Goal: Task Accomplishment & Management: Manage account settings

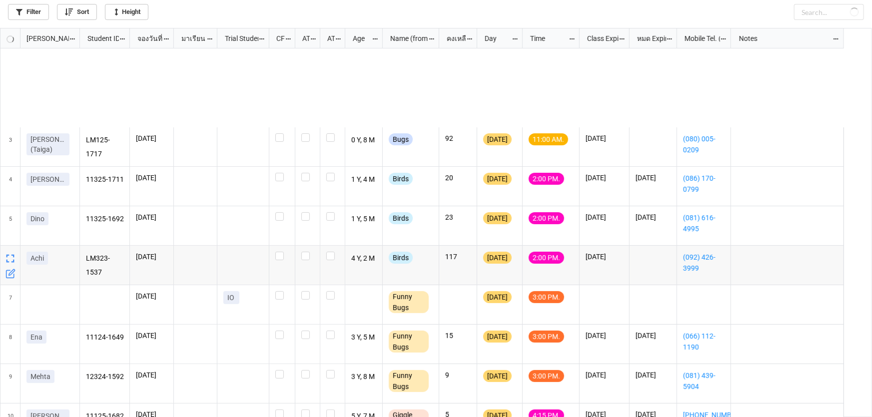
scroll to position [384, 866]
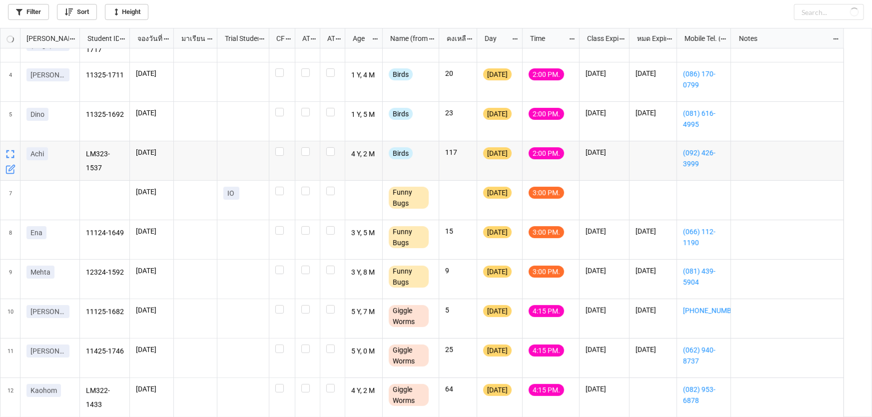
click at [9, 169] on icon "grid" at bounding box center [11, 168] width 6 height 6
checkbox input "true"
checkbox input "false"
checkbox input "true"
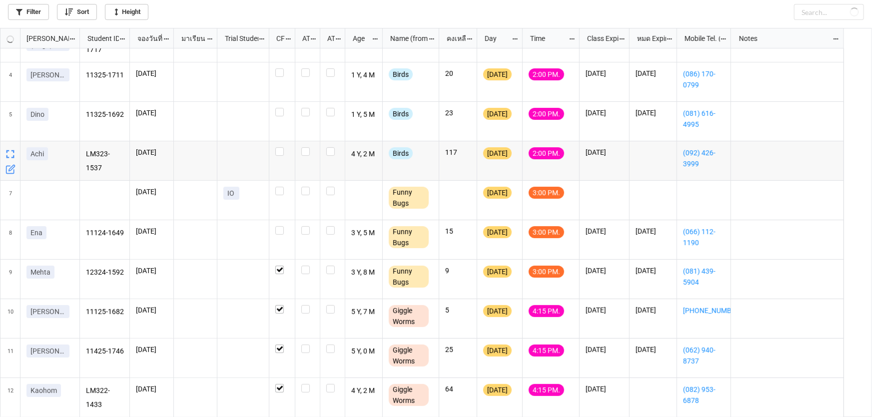
checkbox input "true"
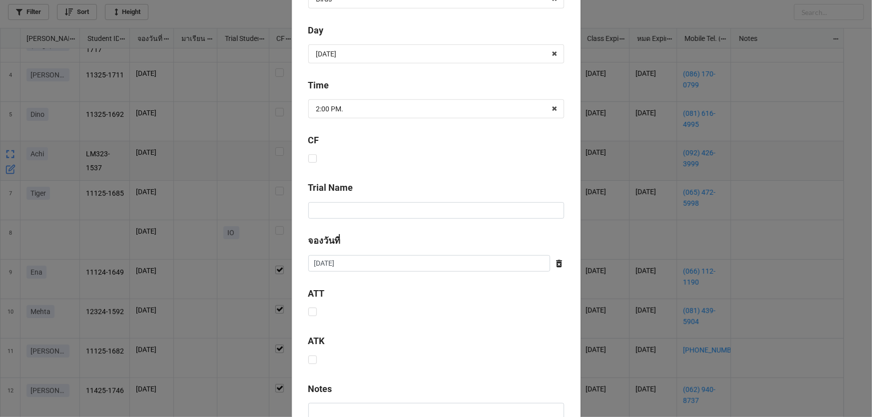
scroll to position [405, 0]
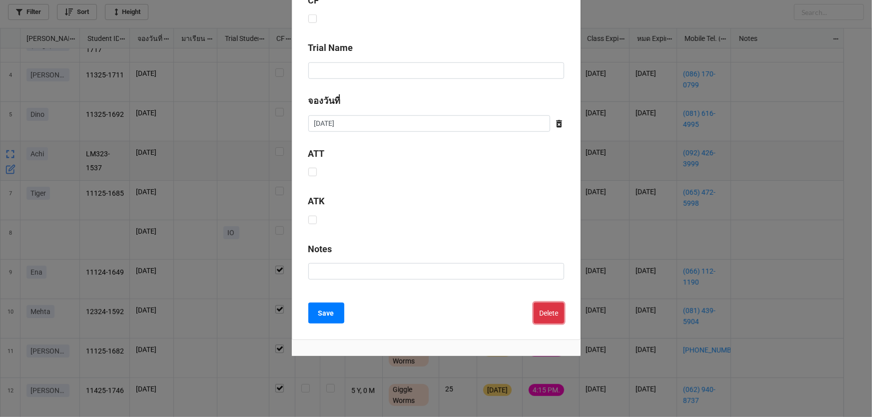
click at [547, 315] on button "Delete" at bounding box center [549, 313] width 30 height 21
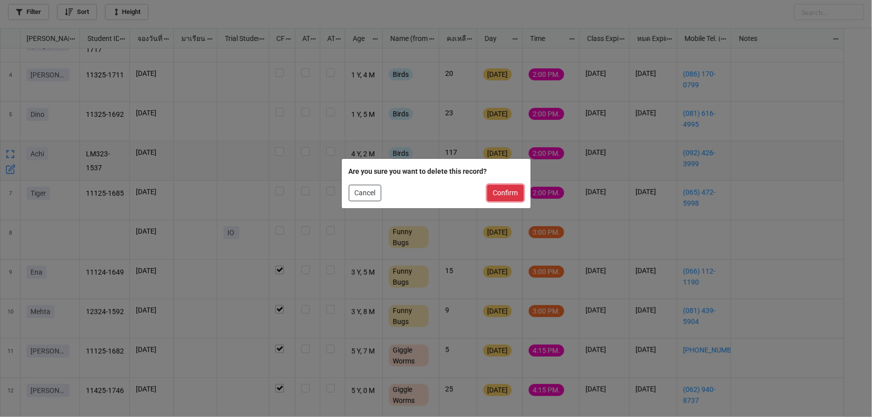
click at [492, 192] on button "Confirm" at bounding box center [505, 193] width 36 height 17
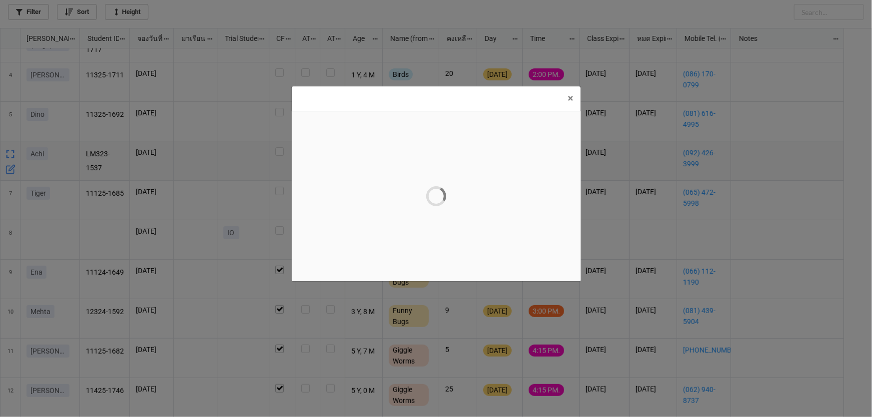
scroll to position [0, 0]
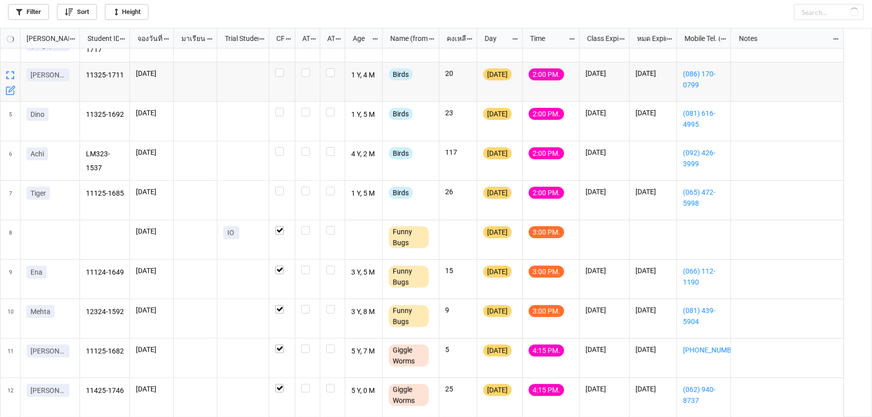
checkbox input "true"
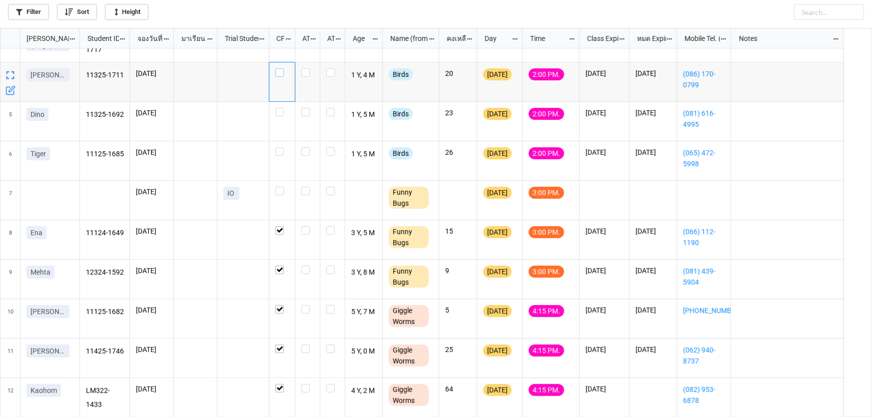
click at [280, 68] on label "grid" at bounding box center [281, 68] width 13 height 0
click at [275, 116] on div "grid" at bounding box center [282, 121] width 26 height 39
click at [282, 147] on label "grid" at bounding box center [281, 147] width 13 height 0
click at [280, 108] on label "grid" at bounding box center [281, 108] width 13 height 0
checkbox input "true"
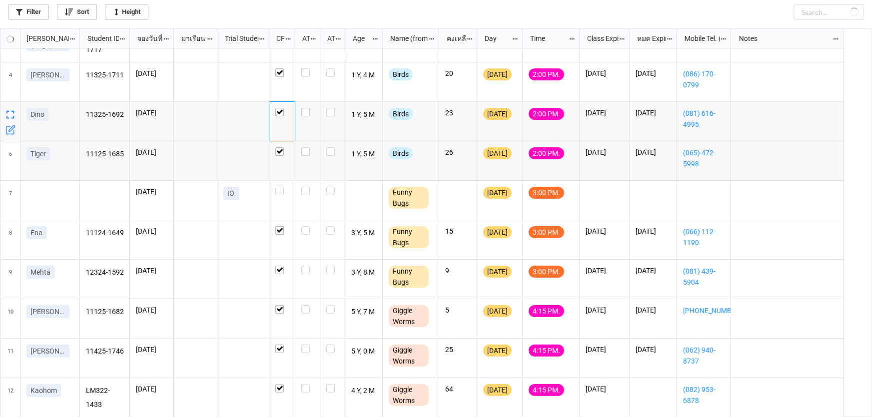
checkbox input "true"
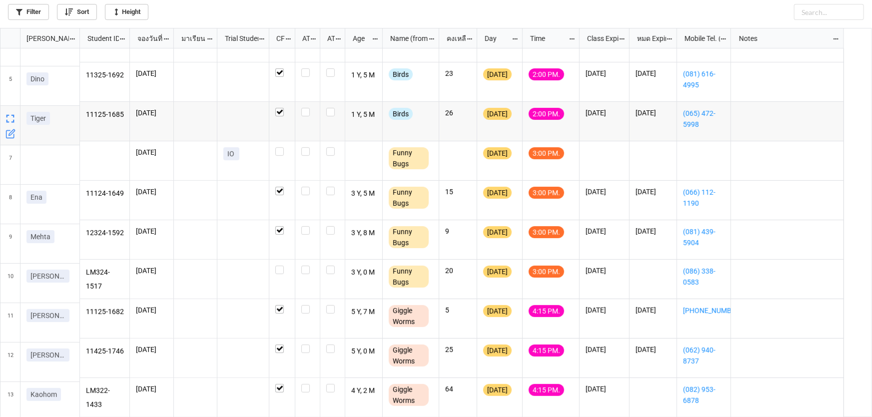
scroll to position [144, 0]
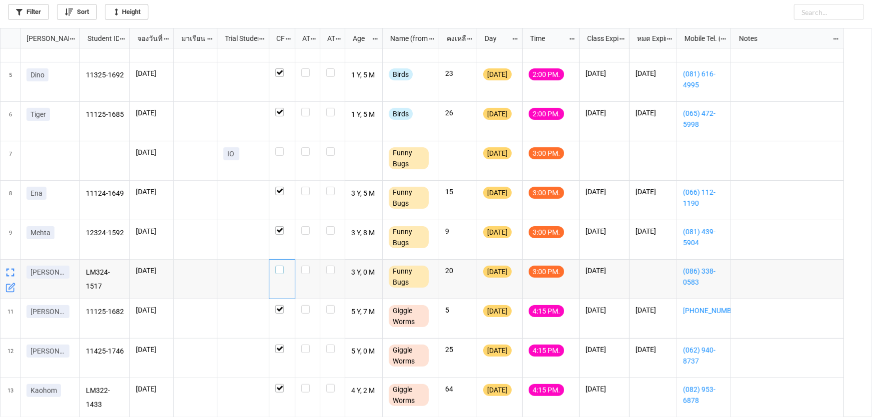
click at [278, 266] on label "grid" at bounding box center [281, 266] width 13 height 0
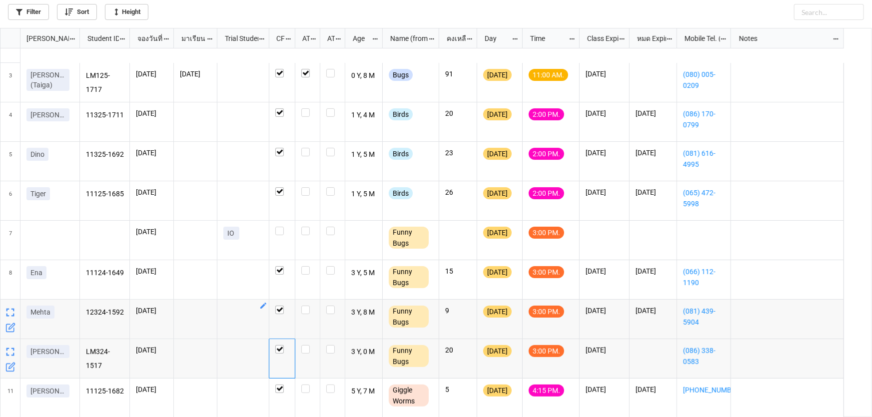
scroll to position [7, 0]
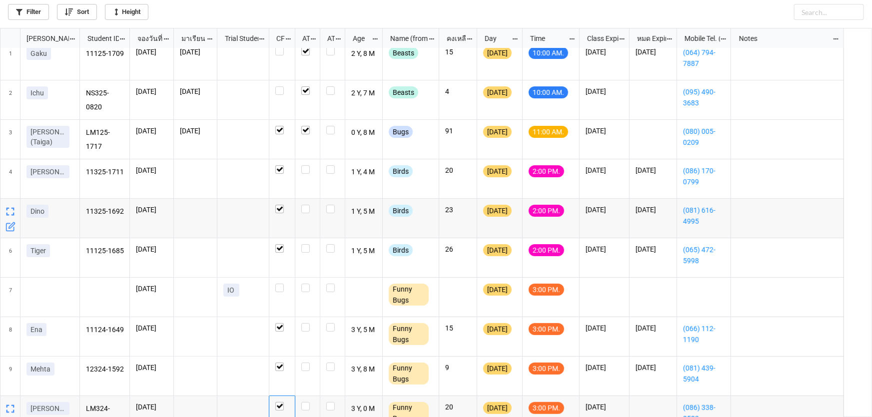
click at [7, 227] on icon "grid" at bounding box center [10, 227] width 10 height 10
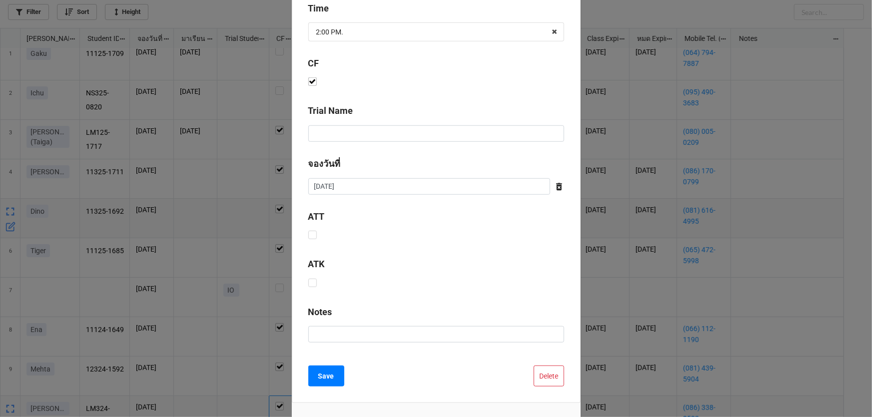
scroll to position [405, 0]
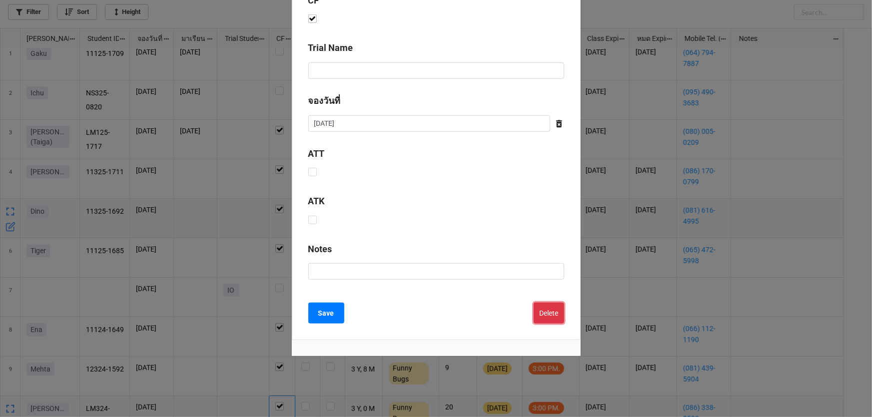
click at [551, 310] on button "Delete" at bounding box center [549, 313] width 30 height 21
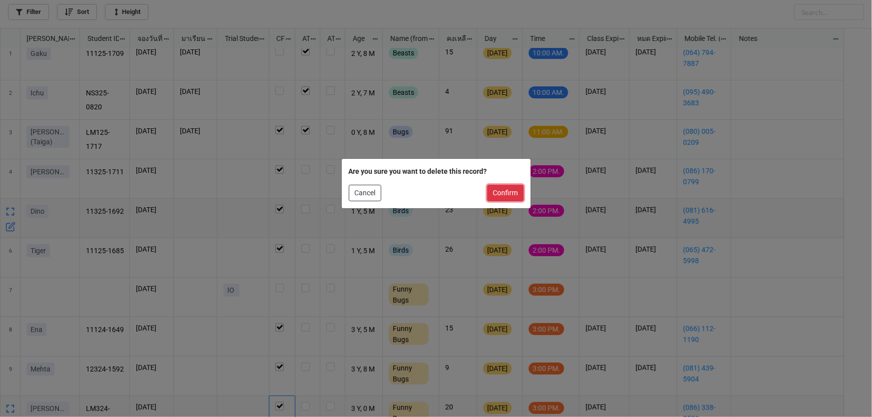
click at [513, 194] on button "Confirm" at bounding box center [505, 193] width 36 height 17
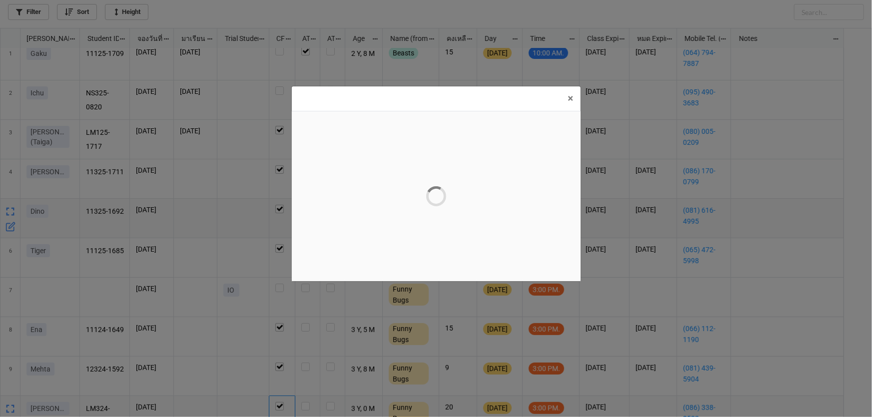
scroll to position [0, 0]
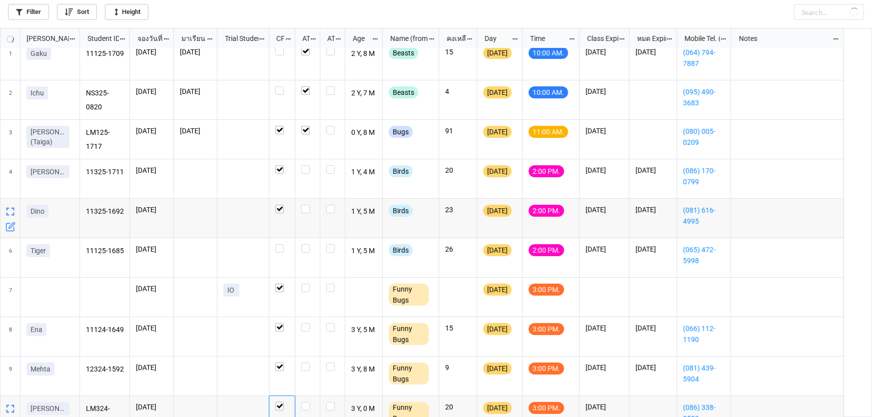
checkbox input "false"
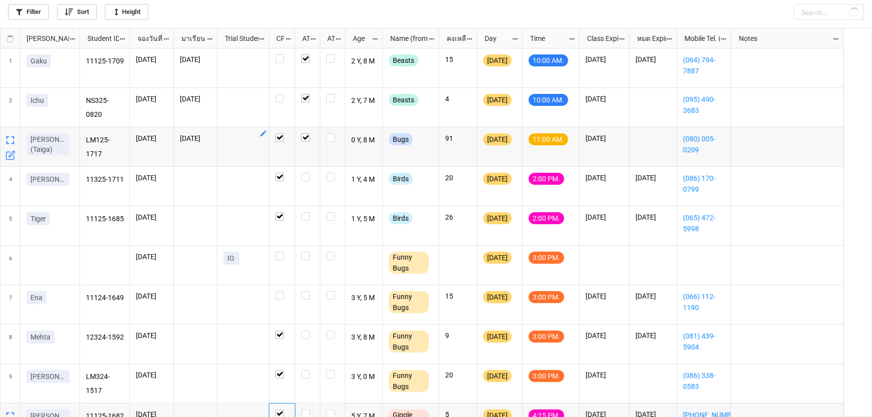
checkbox input "false"
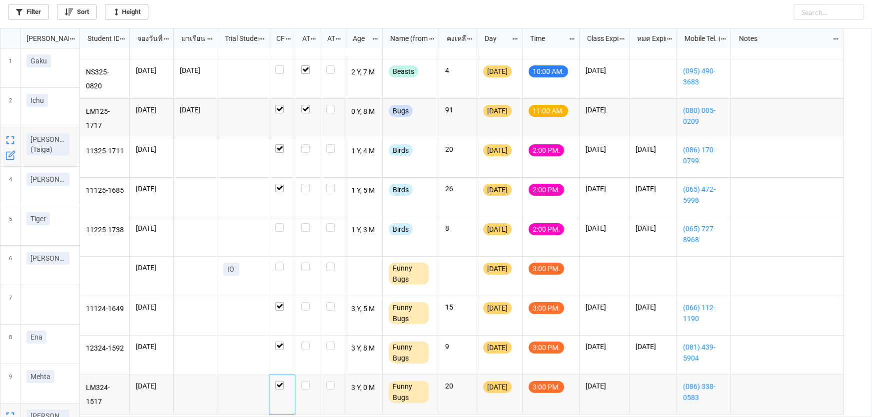
scroll to position [45, 0]
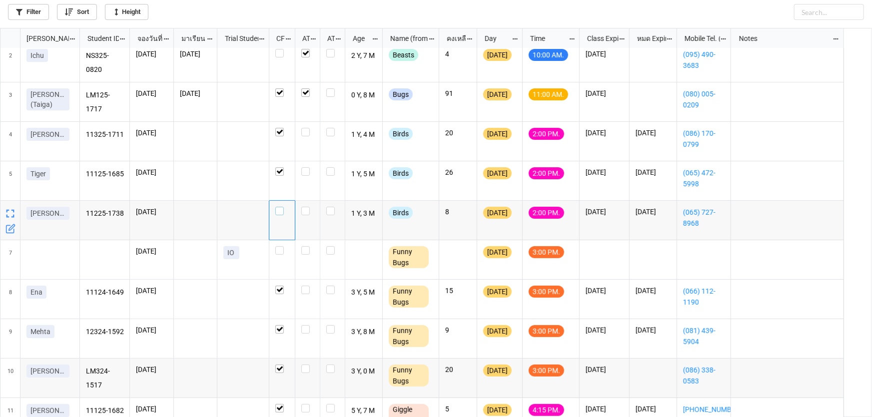
click at [278, 207] on label "grid" at bounding box center [281, 207] width 13 height 0
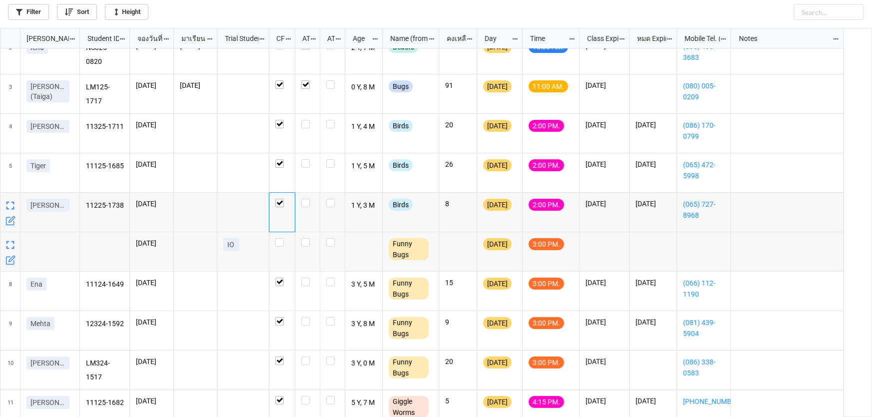
scroll to position [0, 0]
